Goal: Transaction & Acquisition: Purchase product/service

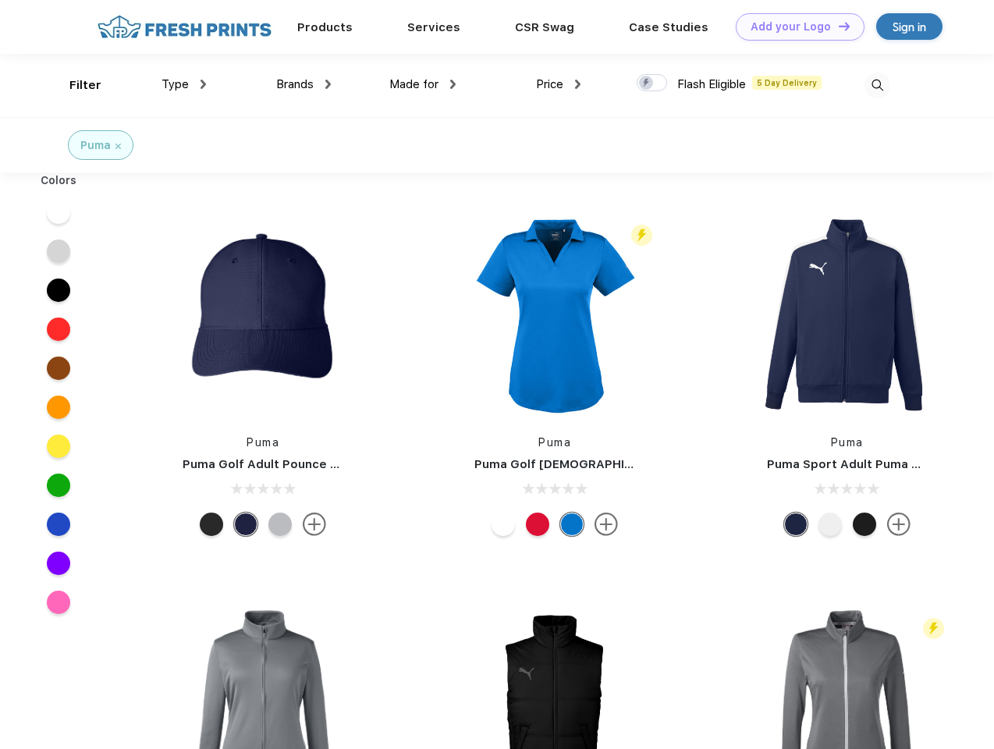
click at [794, 27] on link "Add your Logo Design Tool" at bounding box center [799, 26] width 129 height 27
click at [0, 0] on div "Design Tool" at bounding box center [0, 0] width 0 height 0
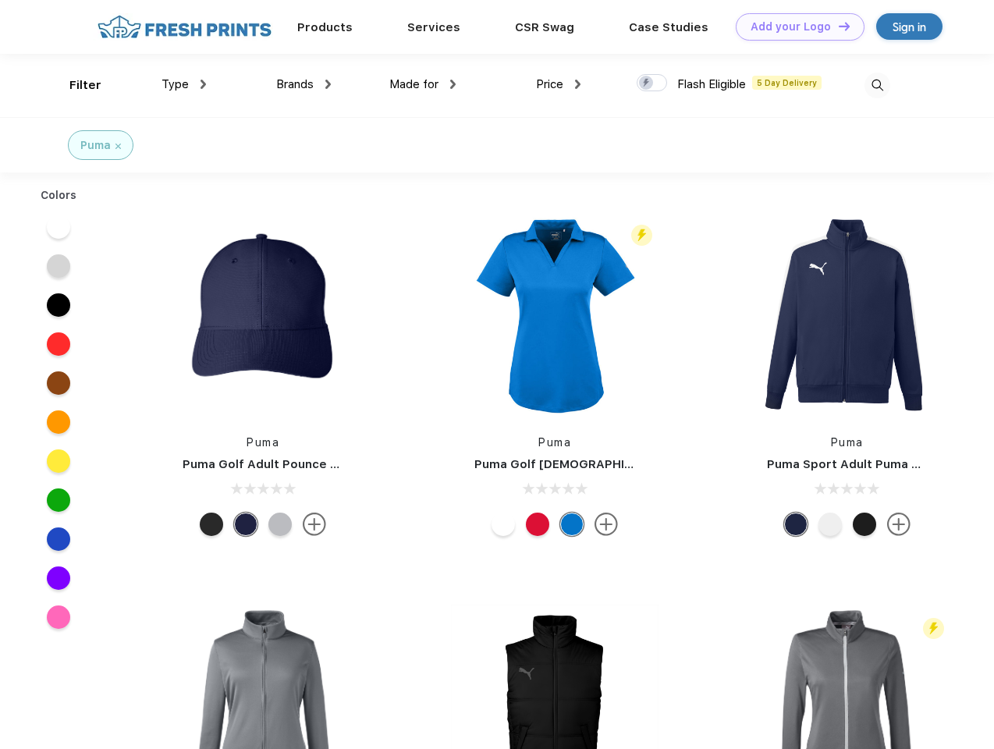
click at [837, 26] on link "Add your Logo Design Tool" at bounding box center [799, 26] width 129 height 27
click at [75, 85] on div "Filter" at bounding box center [85, 85] width 32 height 18
click at [184, 84] on span "Type" at bounding box center [174, 84] width 27 height 14
click at [303, 84] on span "Brands" at bounding box center [294, 84] width 37 height 14
click at [423, 84] on span "Made for" at bounding box center [413, 84] width 49 height 14
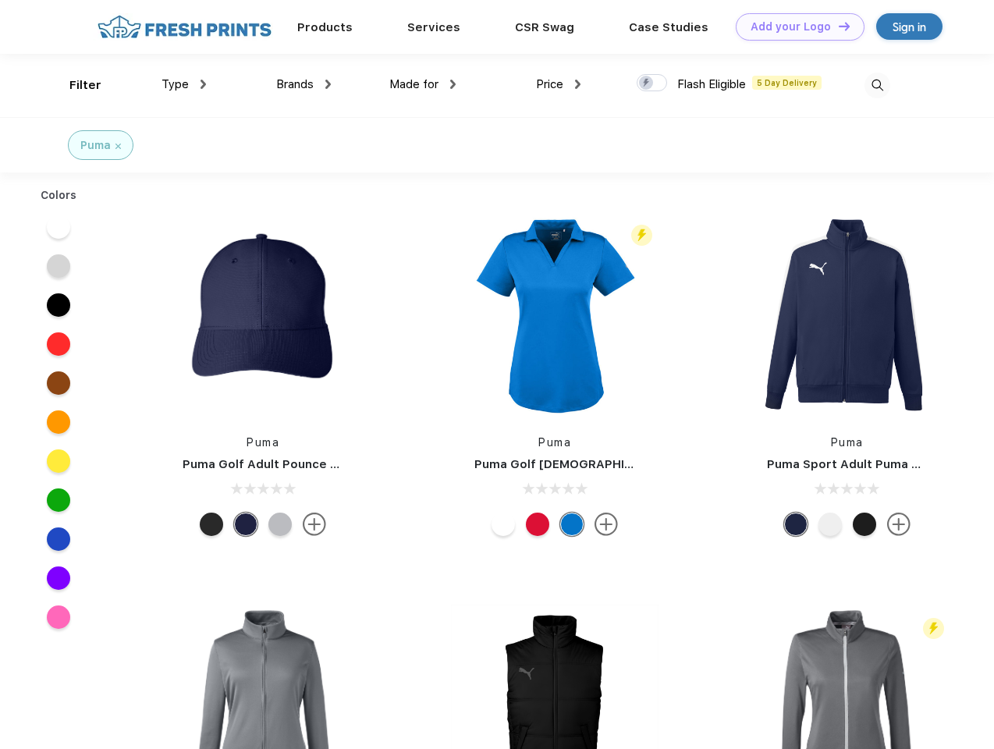
click at [558, 84] on span "Price" at bounding box center [549, 84] width 27 height 14
click at [652, 83] on div at bounding box center [651, 82] width 30 height 17
click at [646, 83] on input "checkbox" at bounding box center [641, 78] width 10 height 10
click at [877, 85] on img at bounding box center [877, 86] width 26 height 26
